Goal: Find specific page/section: Find specific page/section

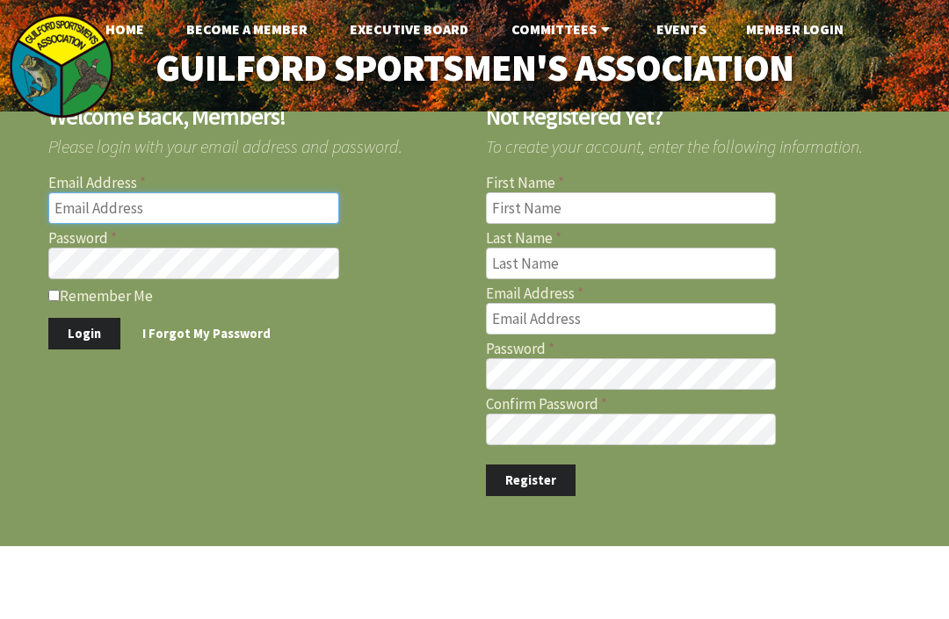
type input "apdaros@sbcglobal.net"
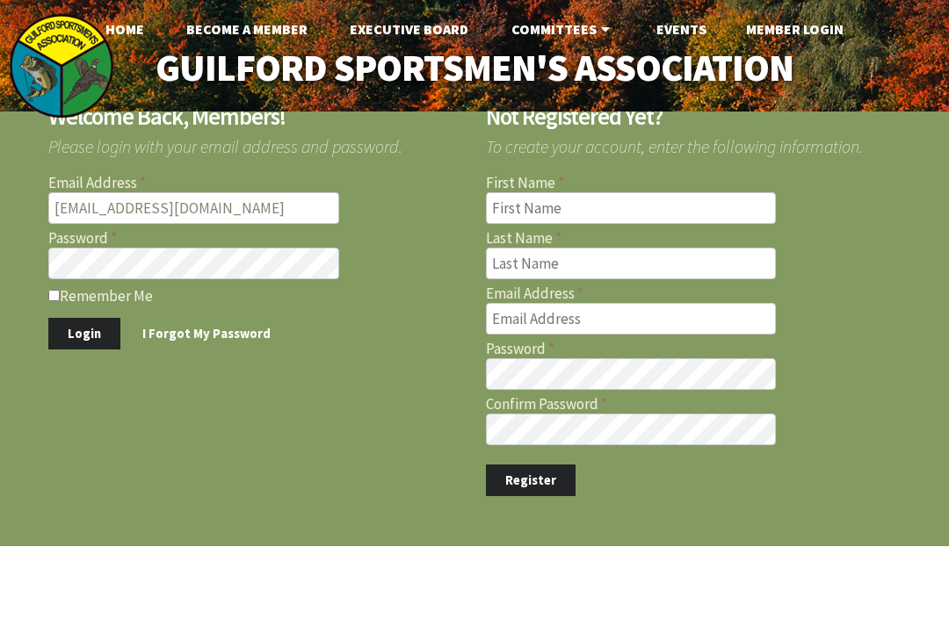
click at [83, 333] on button "Login" at bounding box center [84, 334] width 72 height 33
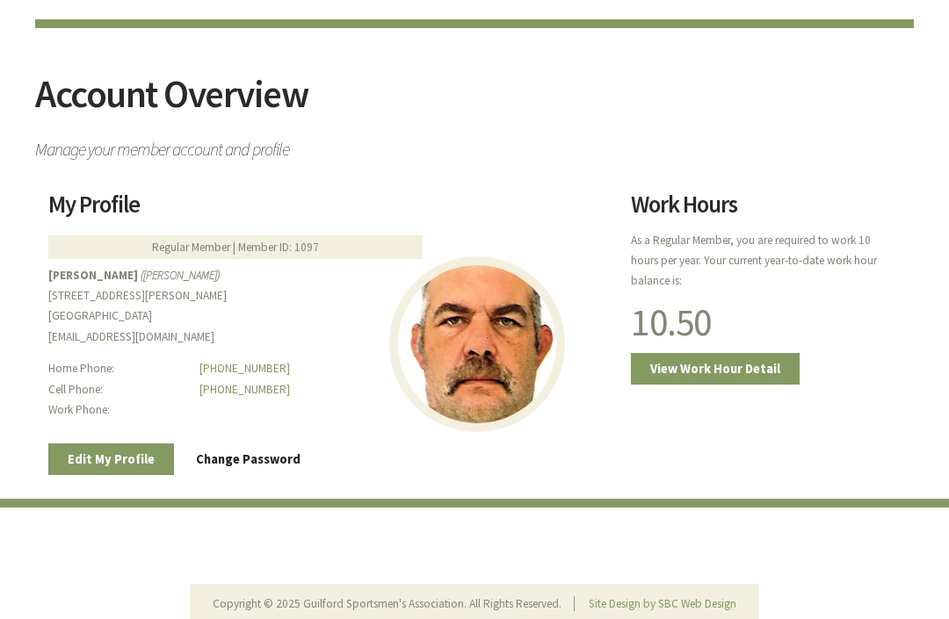
scroll to position [126, 0]
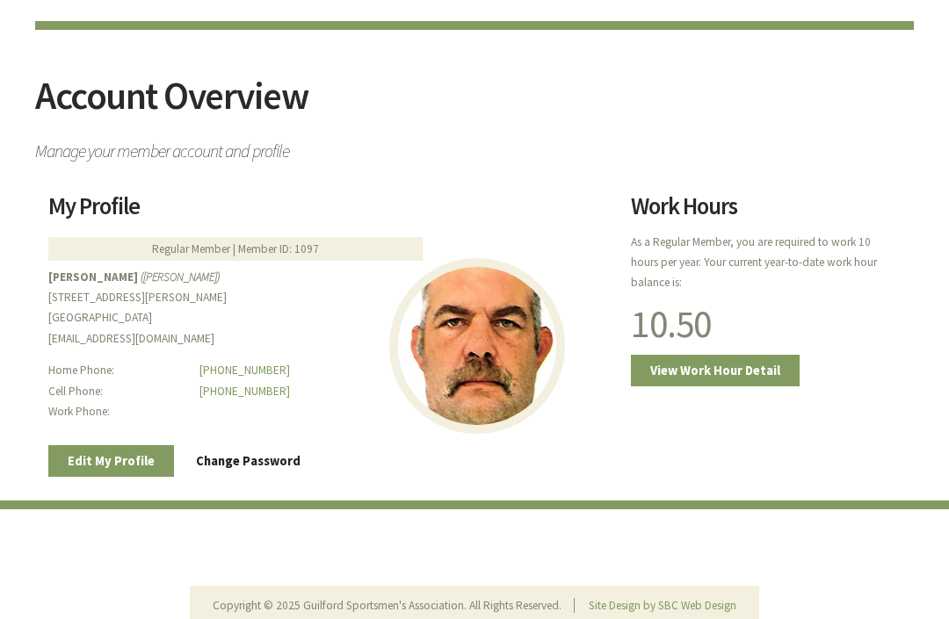
click at [727, 375] on link "View Work Hour Detail" at bounding box center [715, 371] width 169 height 33
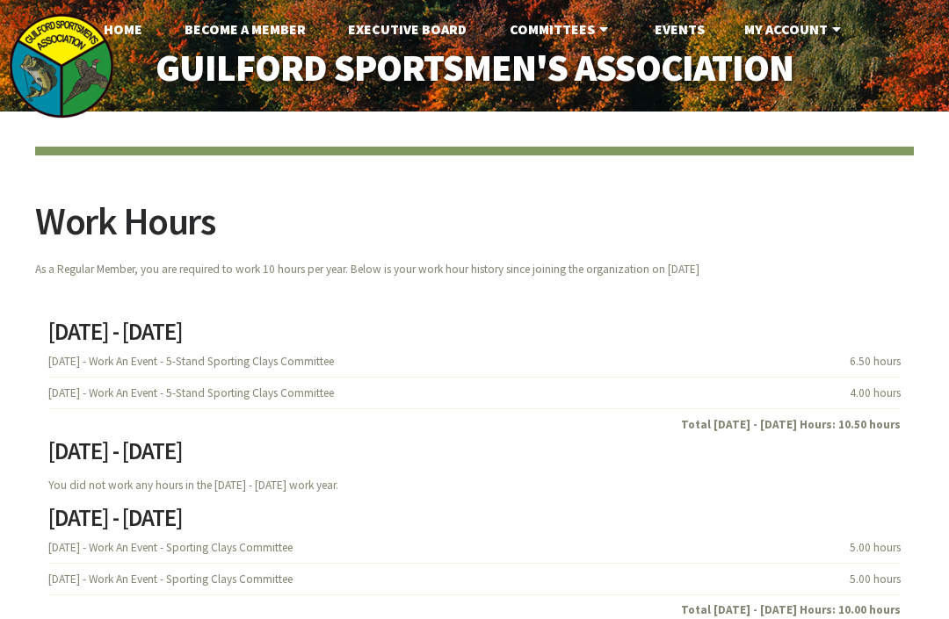
click at [672, 20] on link "Events" at bounding box center [679, 28] width 78 height 35
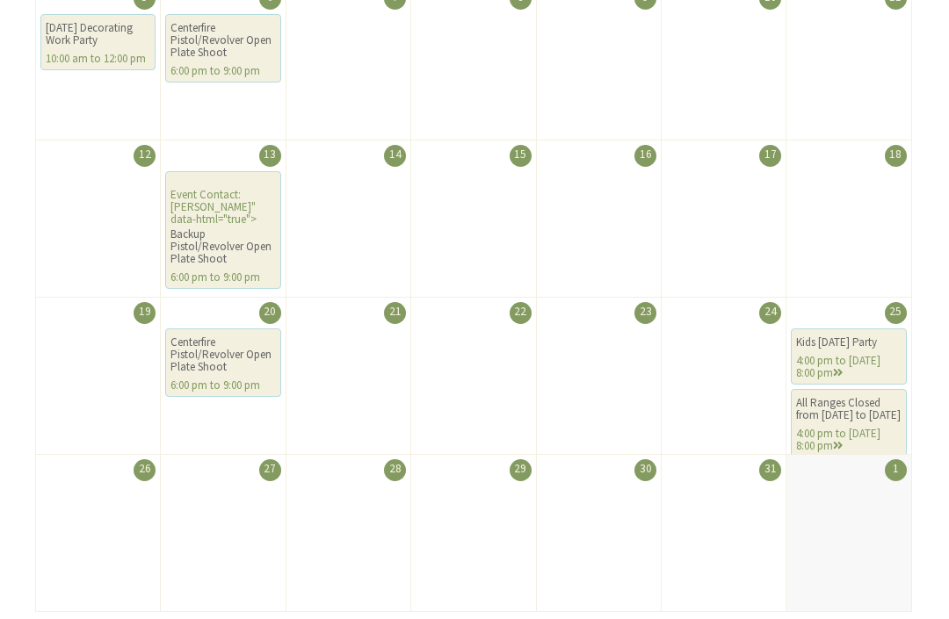
scroll to position [528, 0]
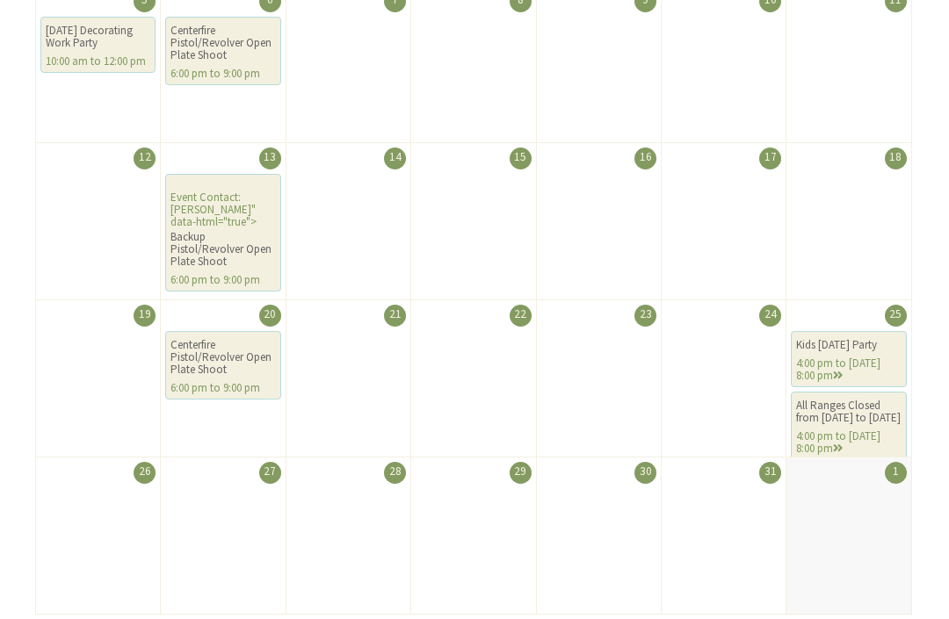
click at [109, 402] on li "19" at bounding box center [98, 379] width 126 height 158
click at [111, 409] on li "19" at bounding box center [98, 379] width 126 height 158
click at [111, 407] on li "19" at bounding box center [98, 379] width 126 height 158
click at [42, 548] on li "26" at bounding box center [98, 536] width 126 height 158
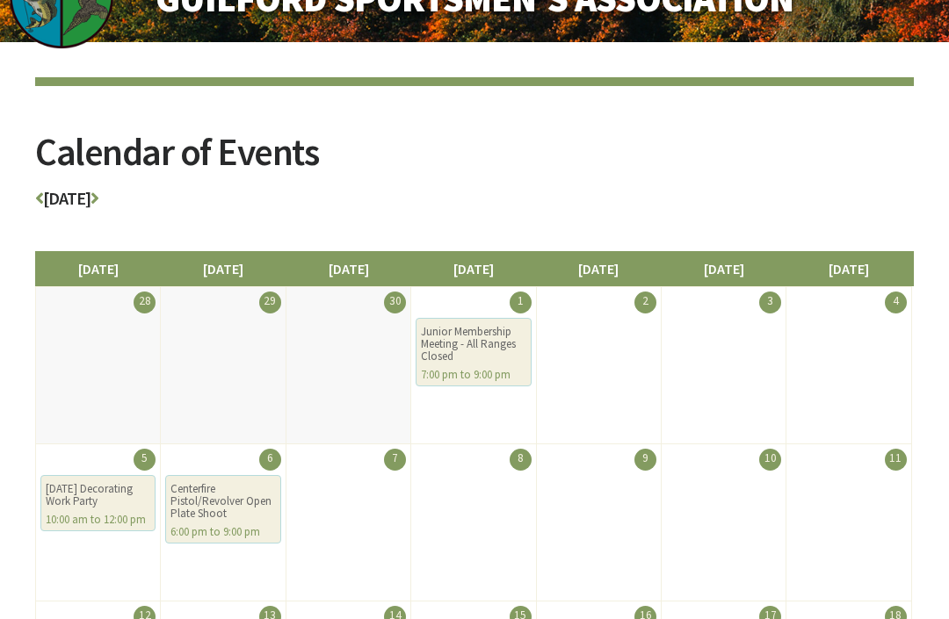
scroll to position [0, 0]
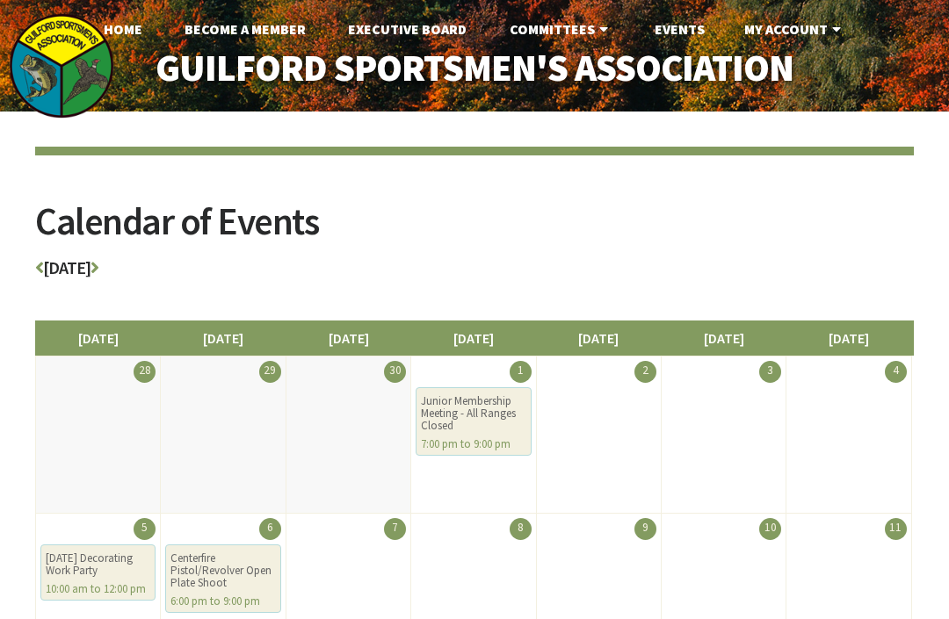
click at [98, 272] on icon at bounding box center [94, 268] width 8 height 18
